Goal: Task Accomplishment & Management: Manage account settings

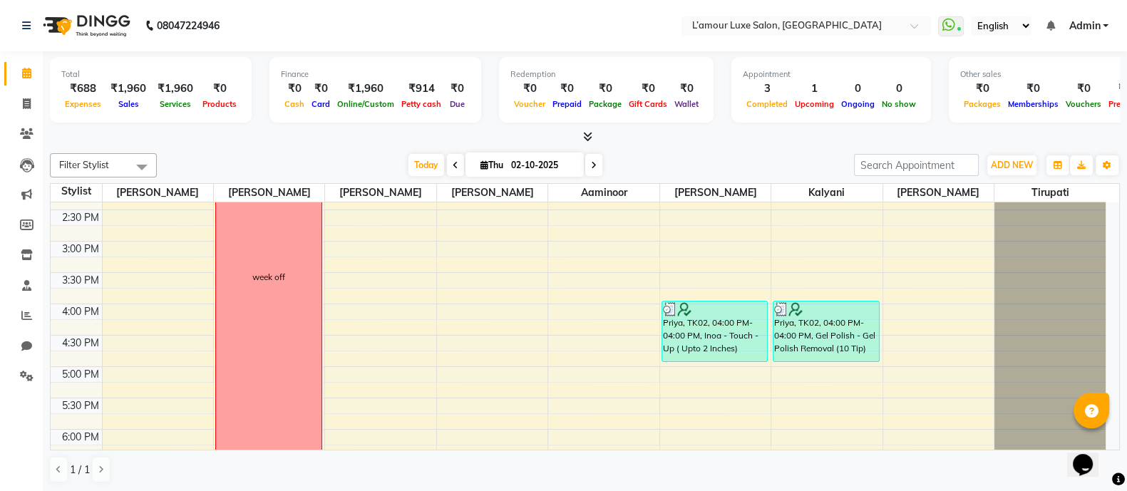
scroll to position [360, 0]
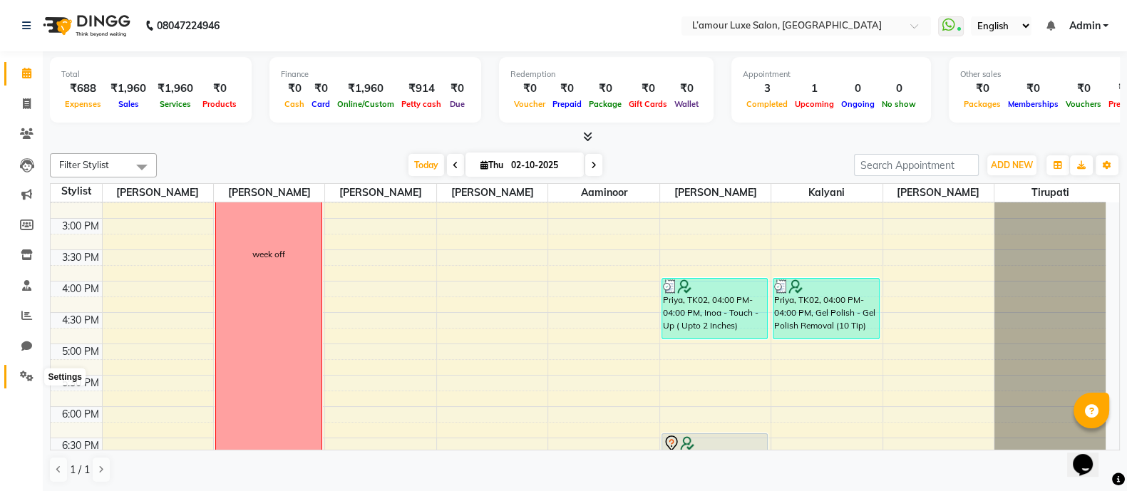
click at [32, 375] on icon at bounding box center [27, 376] width 14 height 11
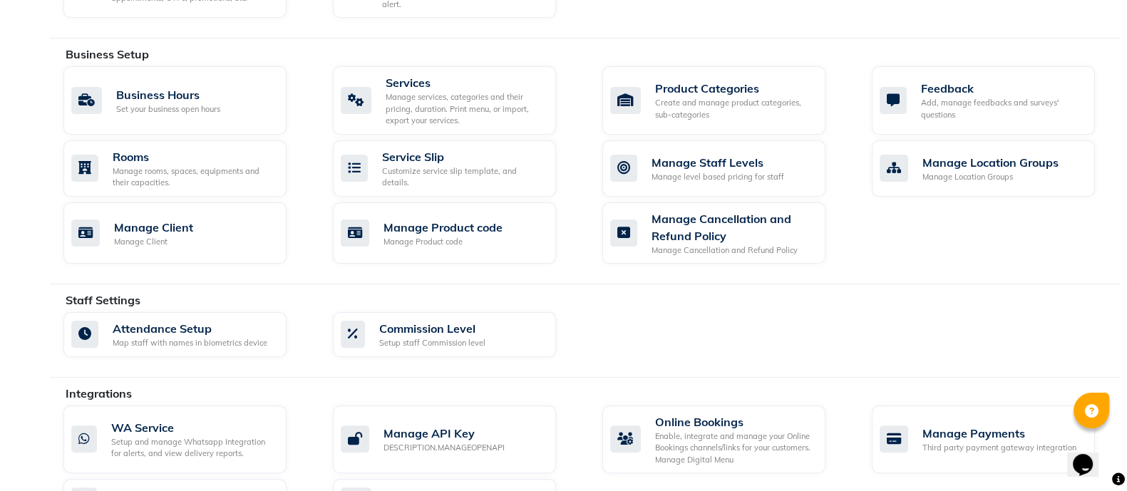
scroll to position [503, 0]
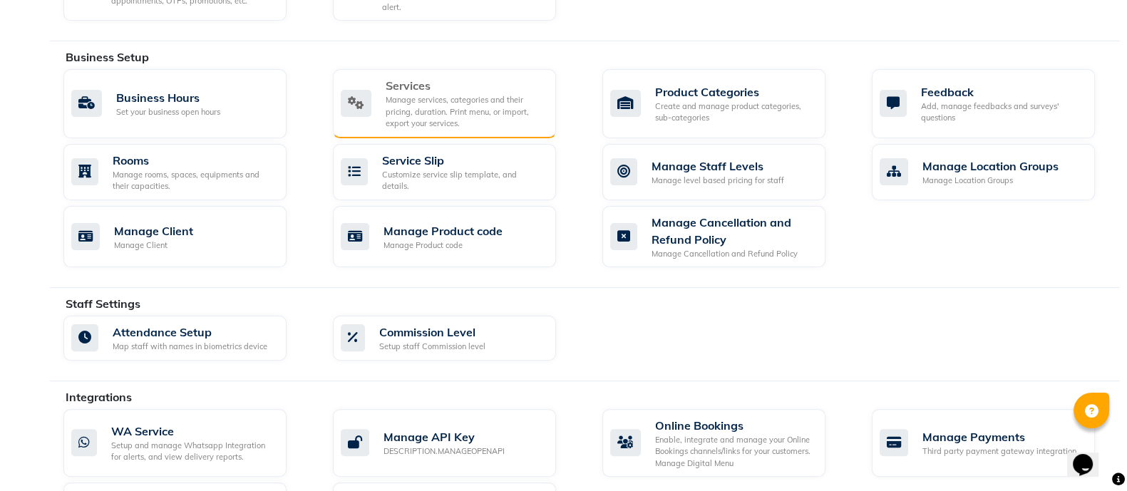
click at [480, 94] on div "Manage services, categories and their pricing, duration. Print menu, or import,…" at bounding box center [465, 112] width 159 height 36
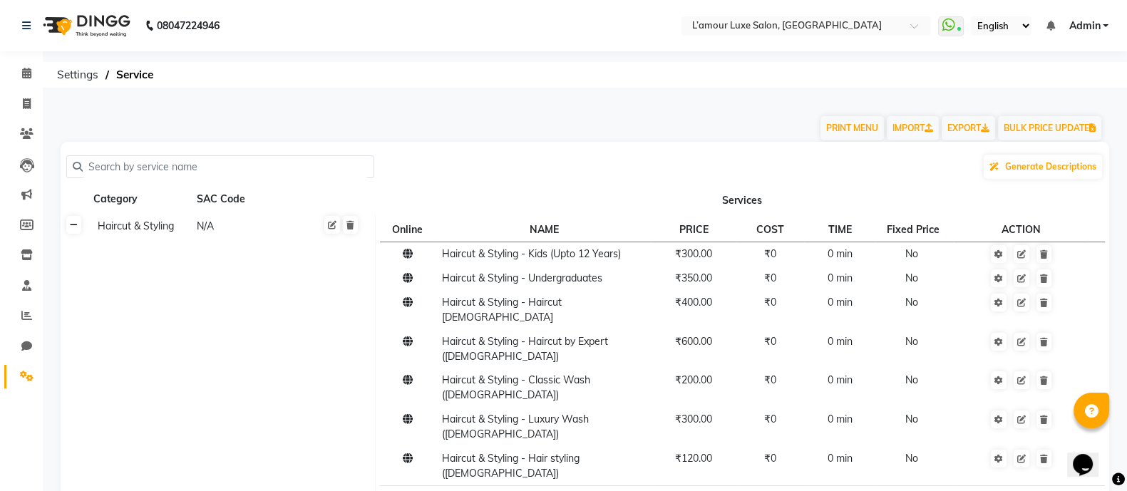
click at [78, 230] on link at bounding box center [73, 225] width 15 height 18
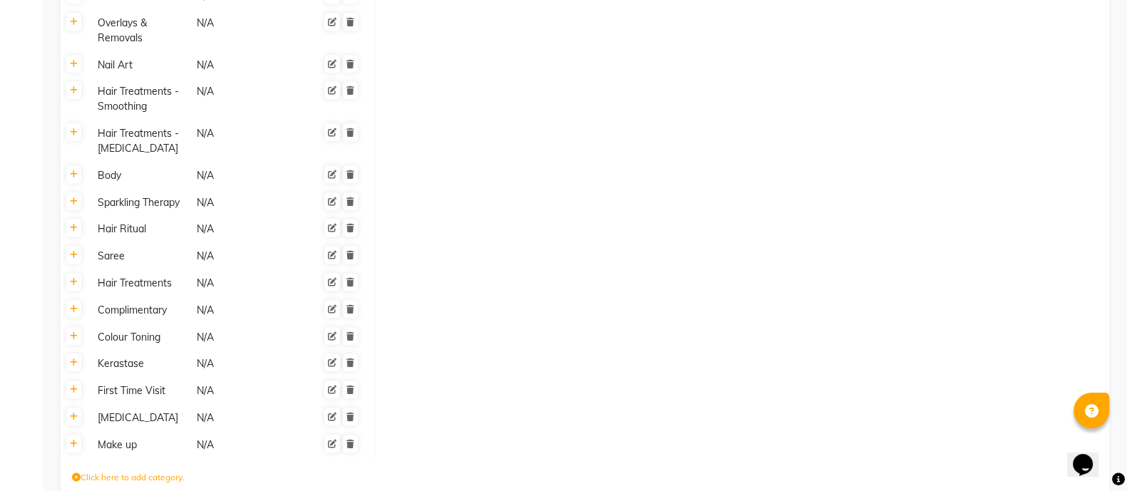
scroll to position [1254, 0]
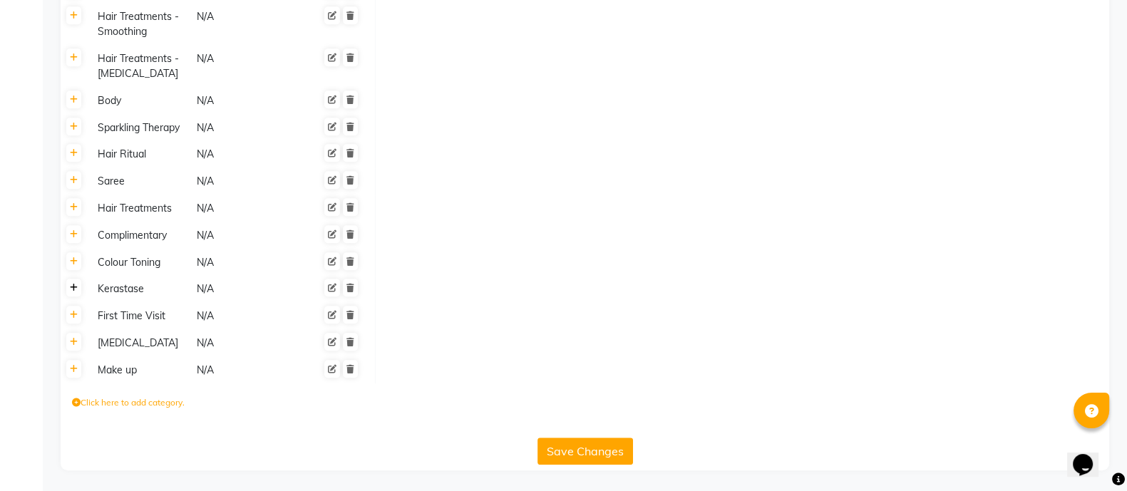
click at [75, 289] on icon at bounding box center [74, 288] width 8 height 9
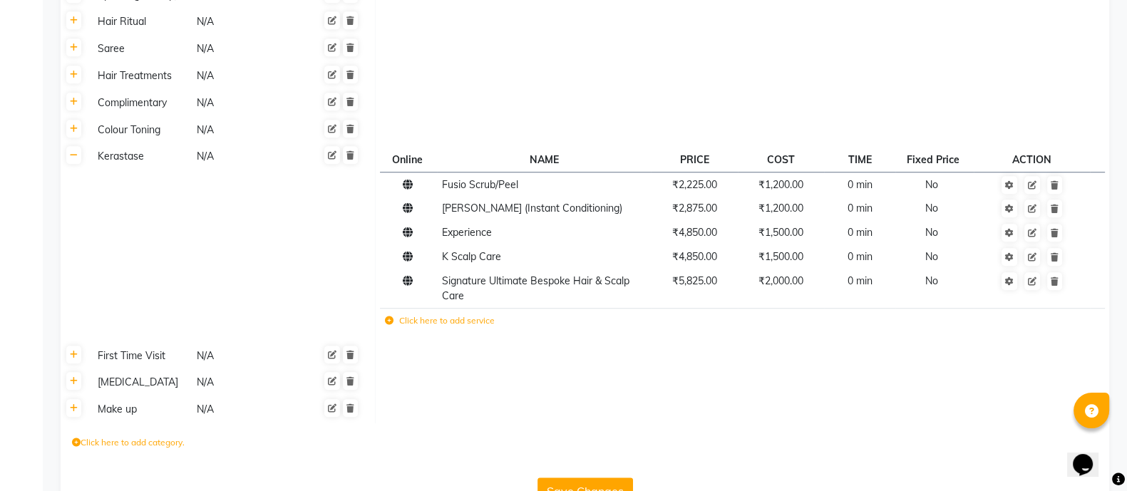
scroll to position [1423, 0]
